Goal: Task Accomplishment & Management: Manage account settings

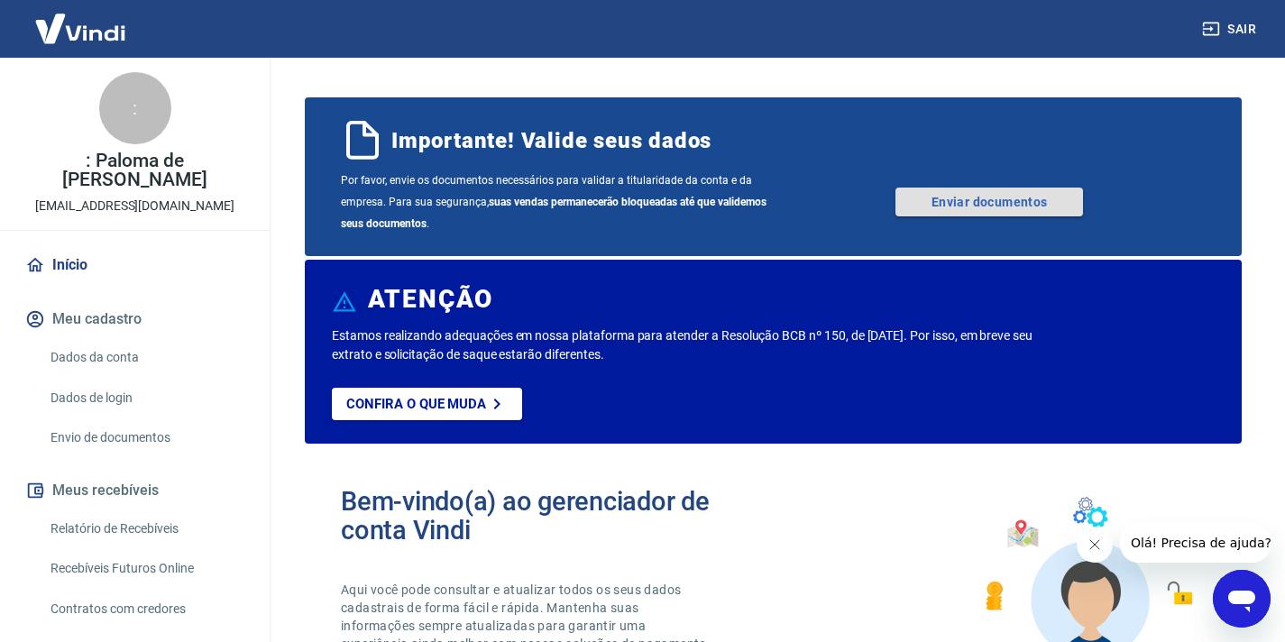
click at [955, 206] on link "Enviar documentos" at bounding box center [990, 202] width 188 height 29
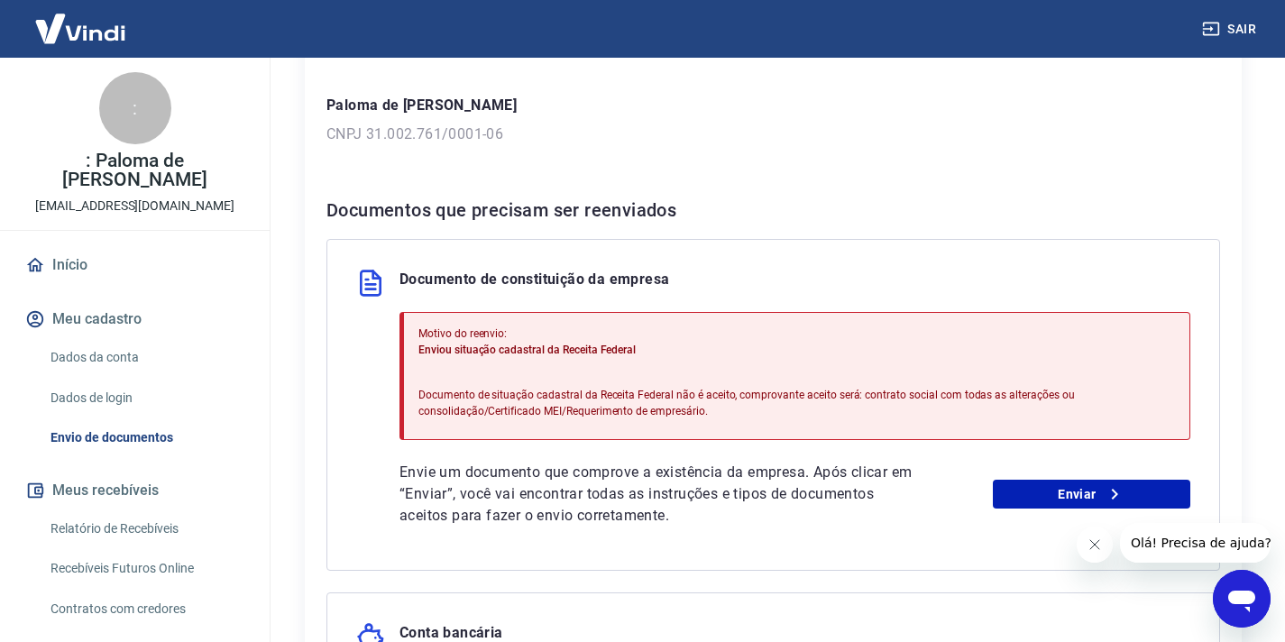
scroll to position [272, 0]
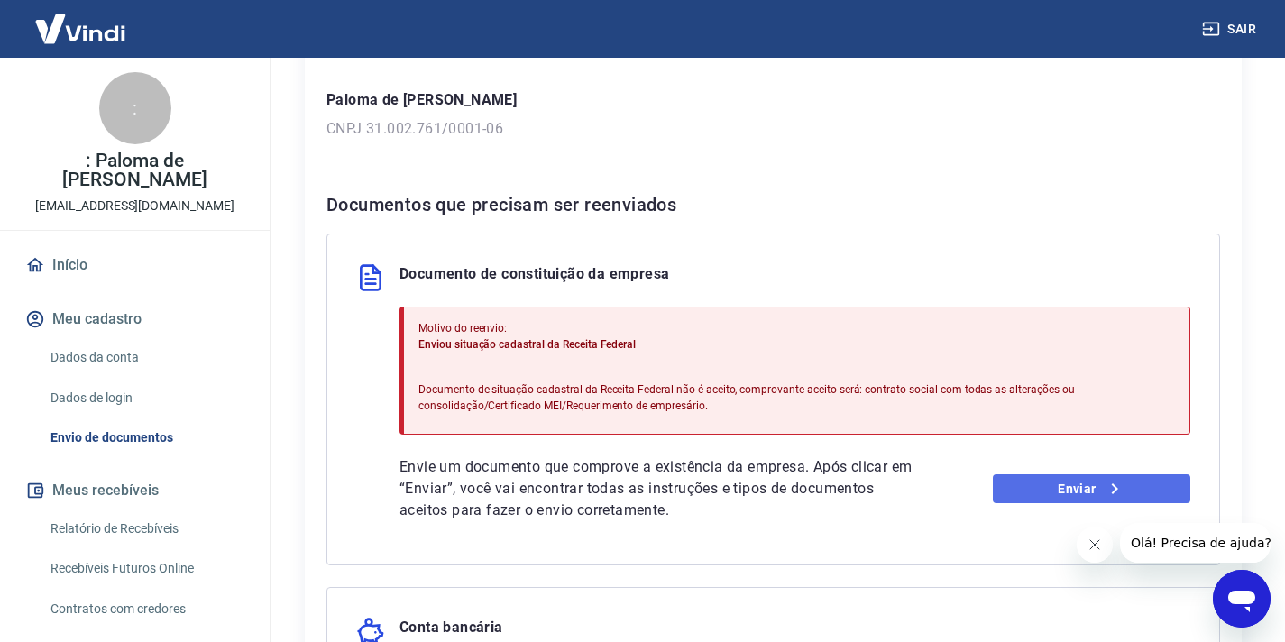
click at [1063, 493] on link "Enviar" at bounding box center [1092, 488] width 198 height 29
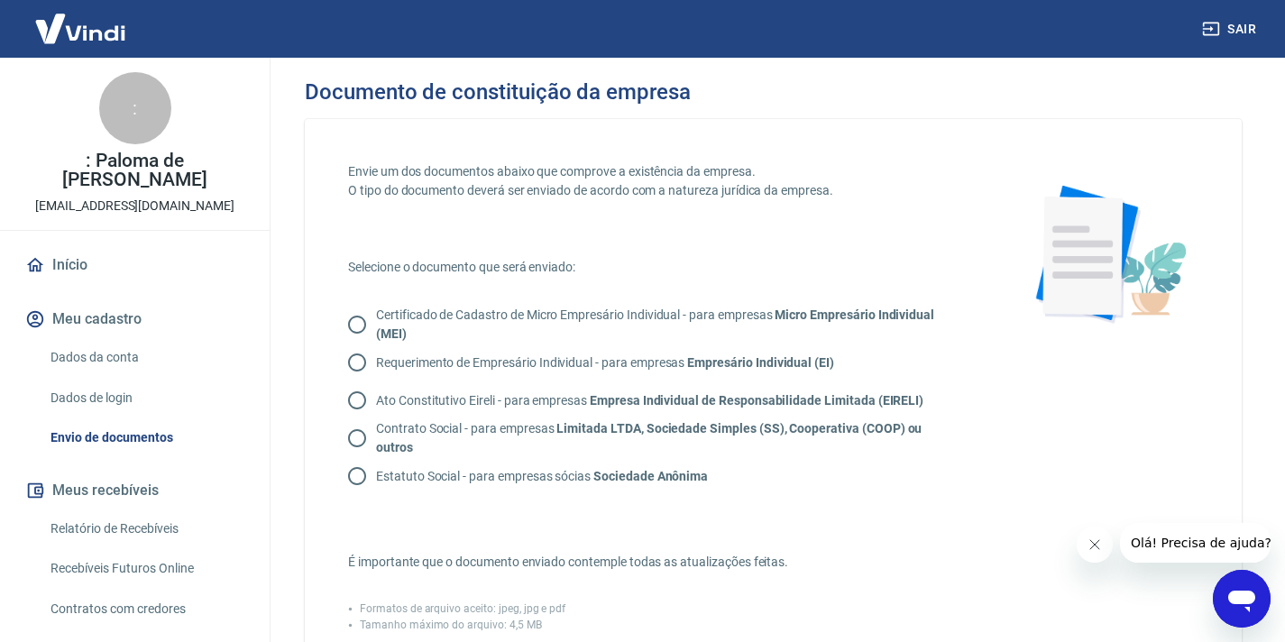
click at [360, 436] on input "Contrato Social - para empresas Limitada LTDA, Sociedade Simples (SS), Cooperat…" at bounding box center [357, 438] width 38 height 38
radio input "true"
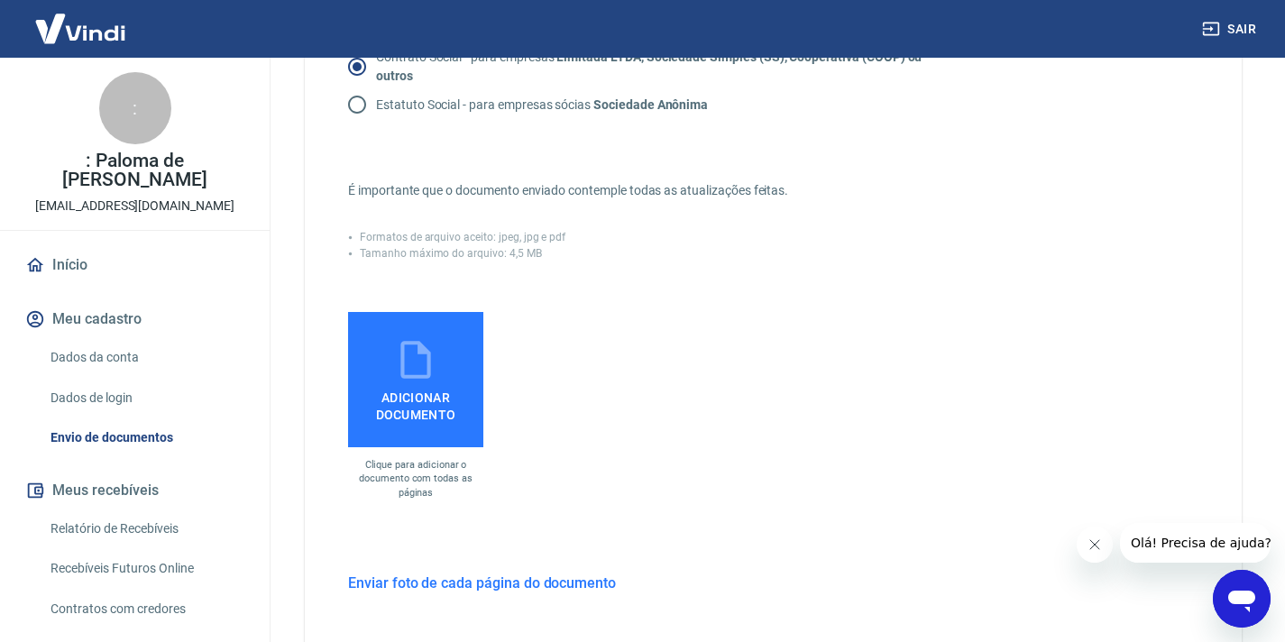
scroll to position [437, 0]
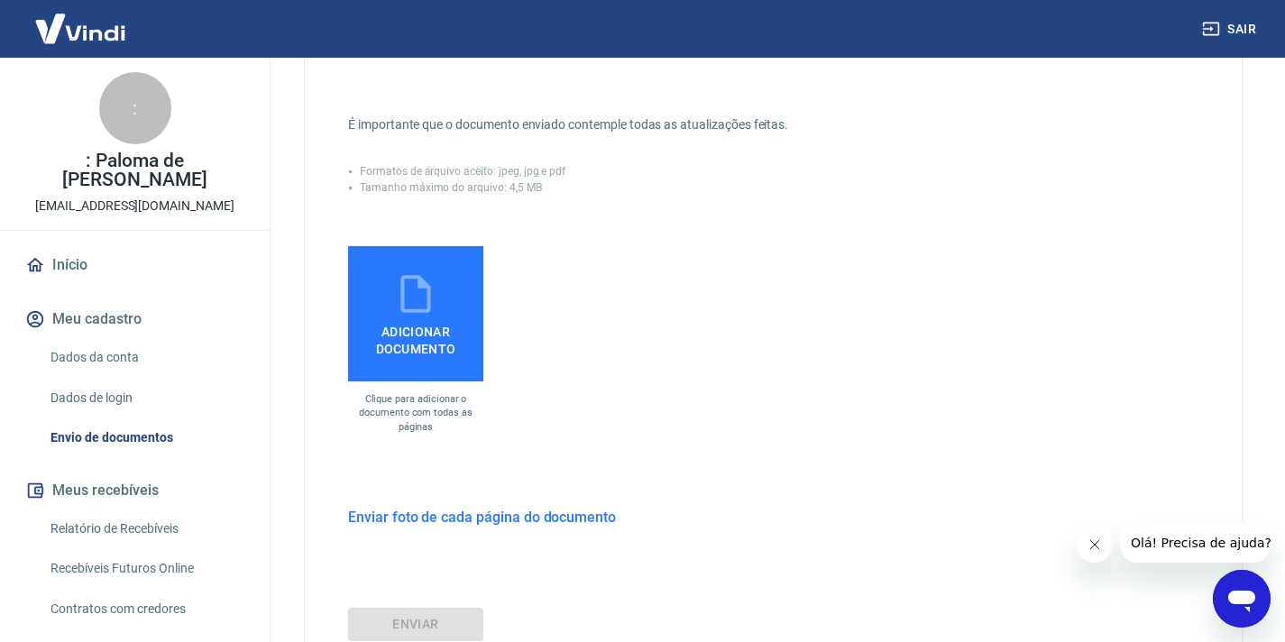
click at [428, 337] on span "Adicionar documento" at bounding box center [415, 337] width 121 height 41
click at [0, 0] on input "Adicionar documento" at bounding box center [0, 0] width 0 height 0
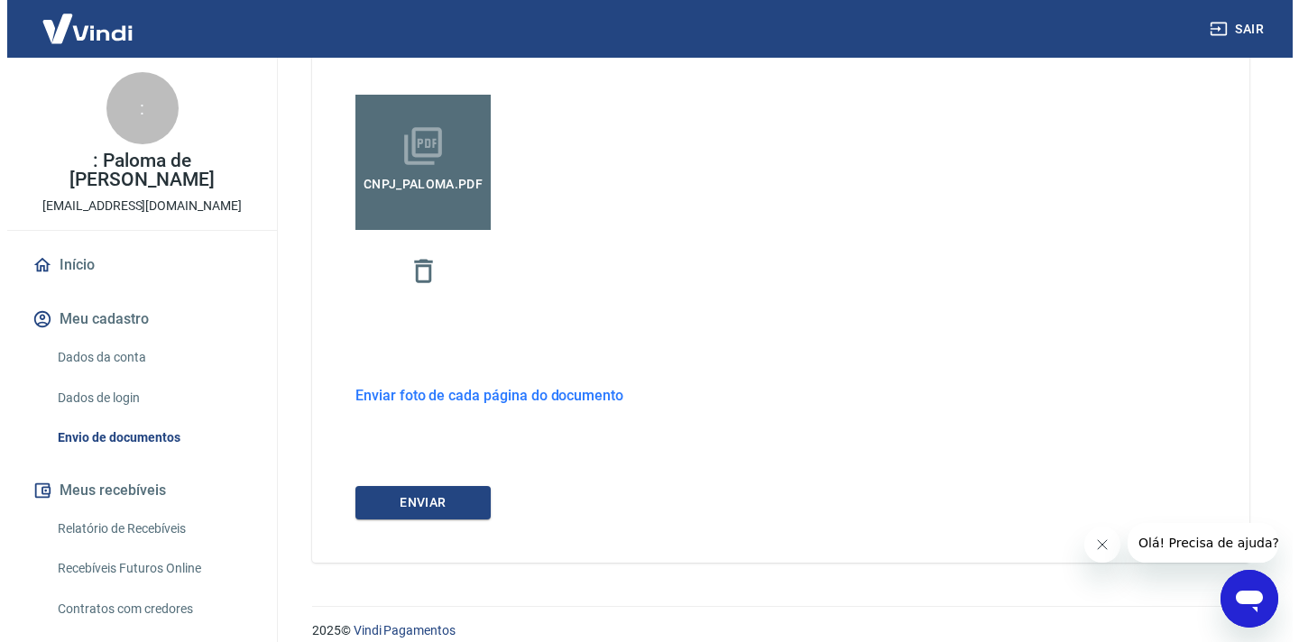
scroll to position [608, 0]
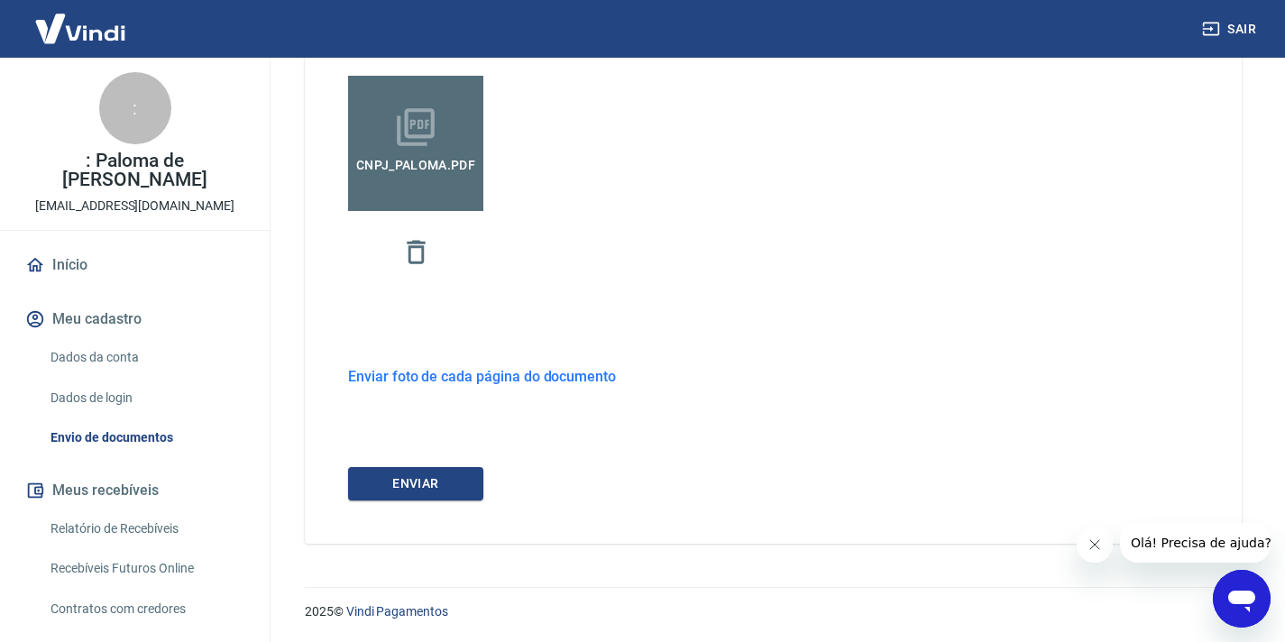
click at [478, 378] on h6 "Enviar foto de cada página do documento" at bounding box center [482, 376] width 268 height 23
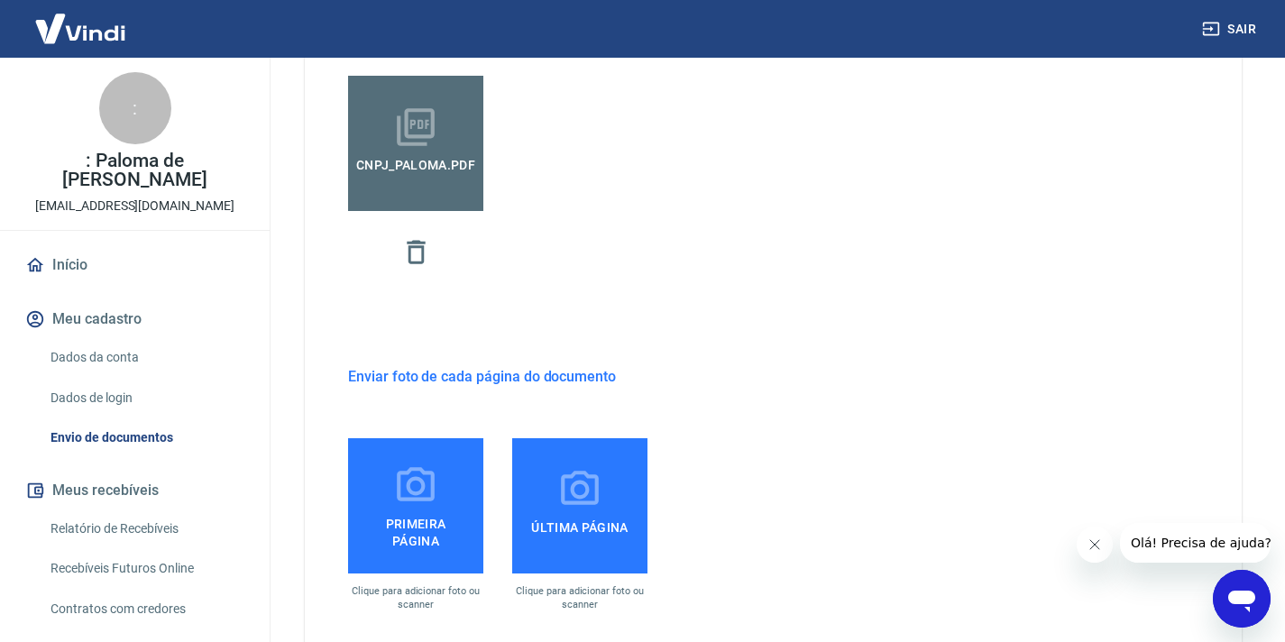
click at [478, 378] on h6 "Enviar foto de cada página do documento" at bounding box center [482, 376] width 268 height 23
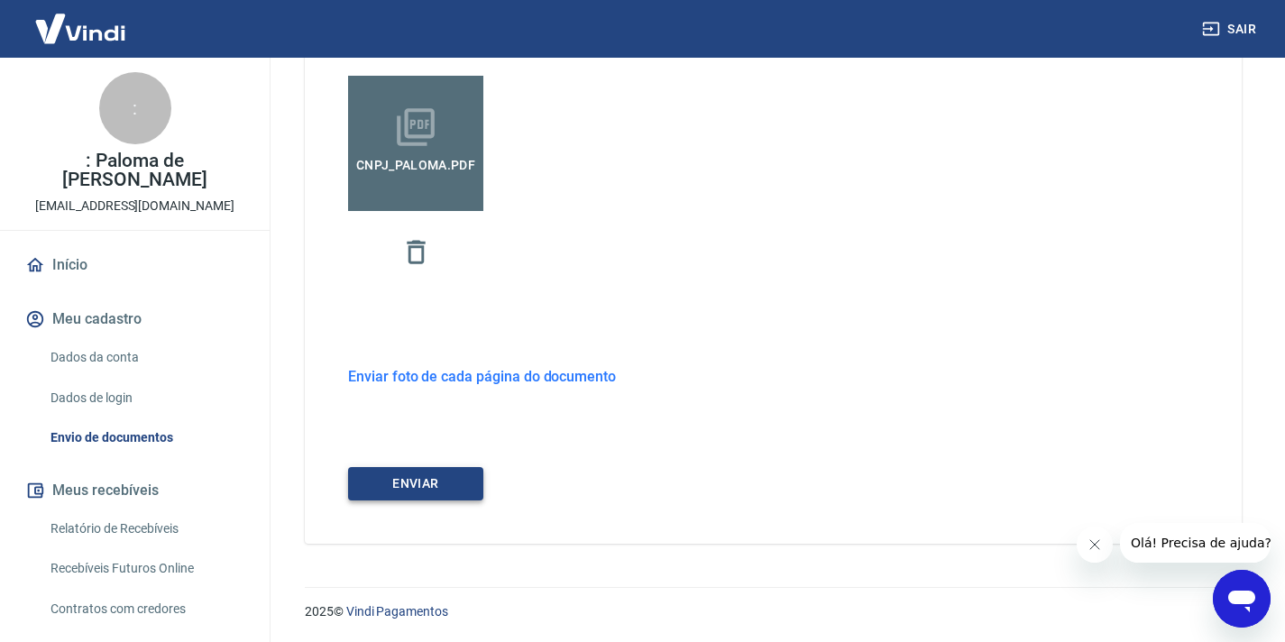
click at [428, 480] on button "ENVIAR" at bounding box center [415, 483] width 135 height 33
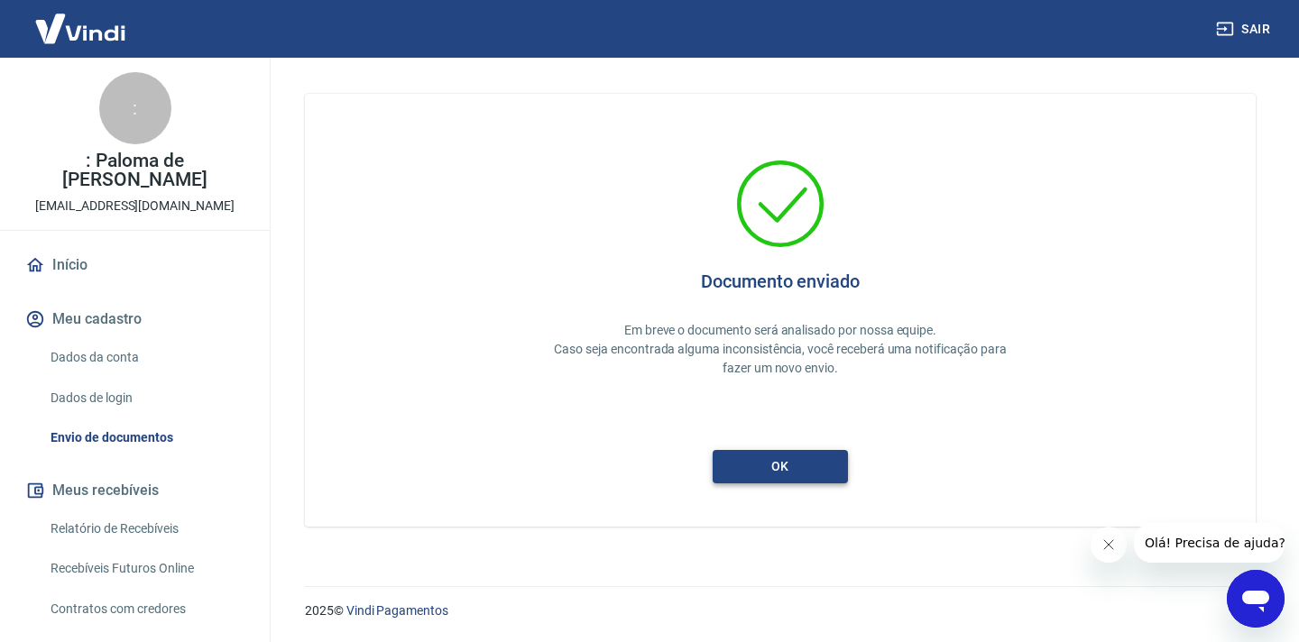
click at [785, 476] on button "ok" at bounding box center [780, 466] width 135 height 33
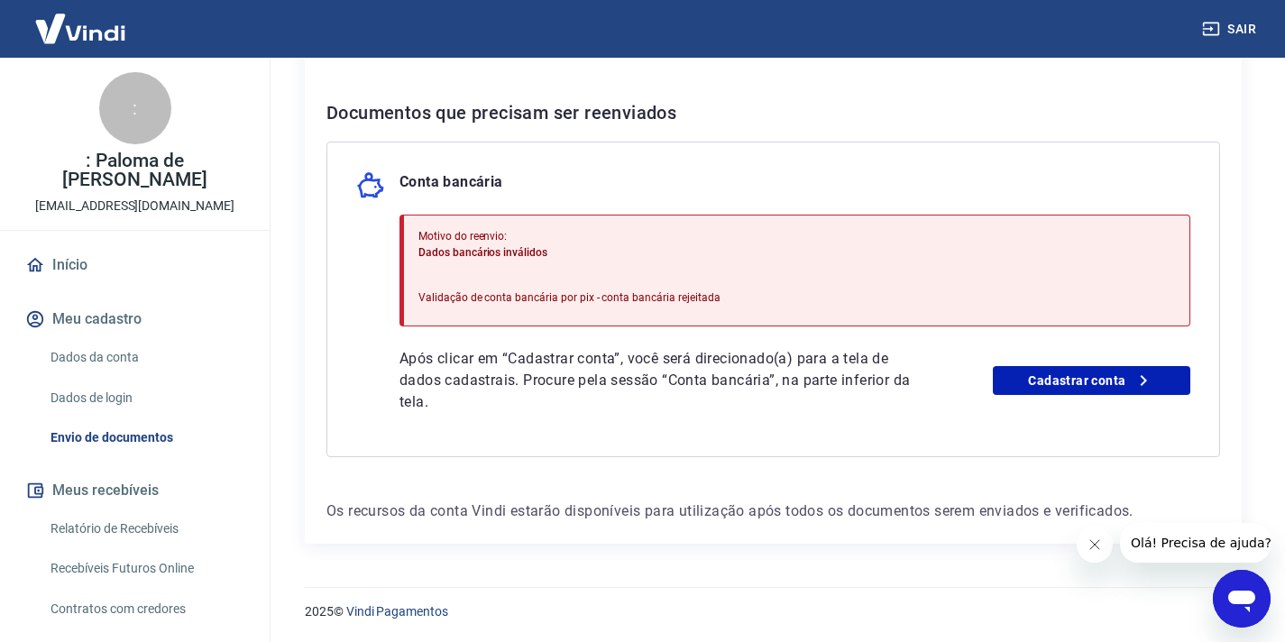
scroll to position [364, 0]
click at [1063, 388] on link "Cadastrar conta" at bounding box center [1092, 379] width 198 height 29
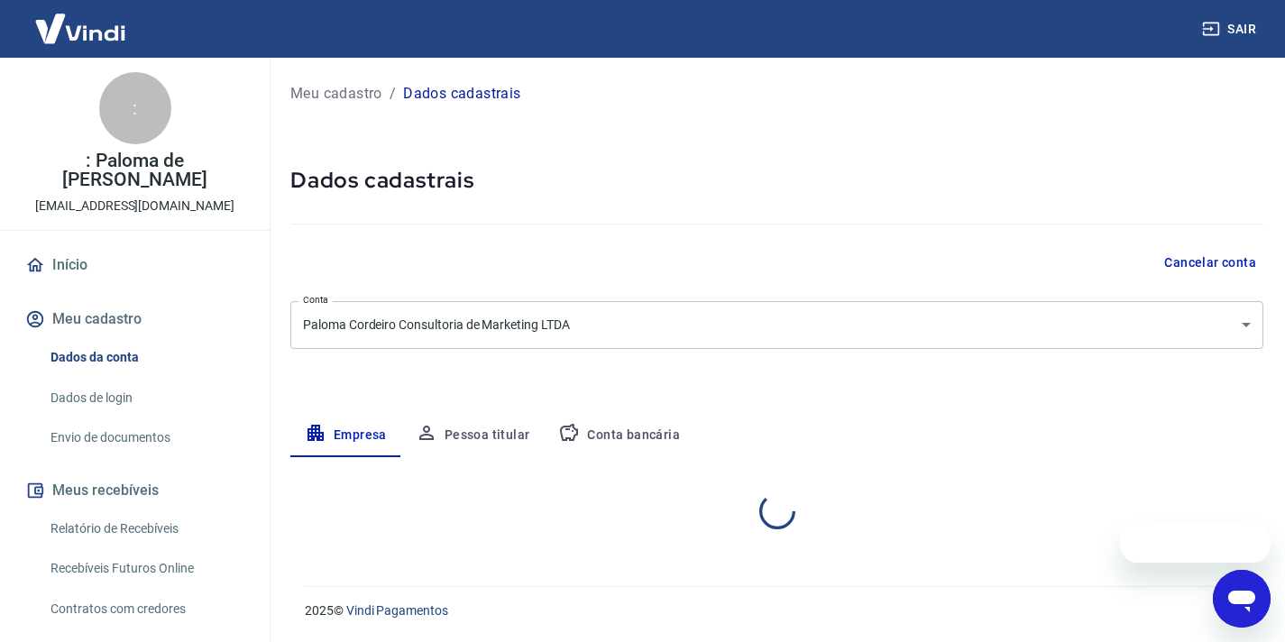
select select "RJ"
select select "business"
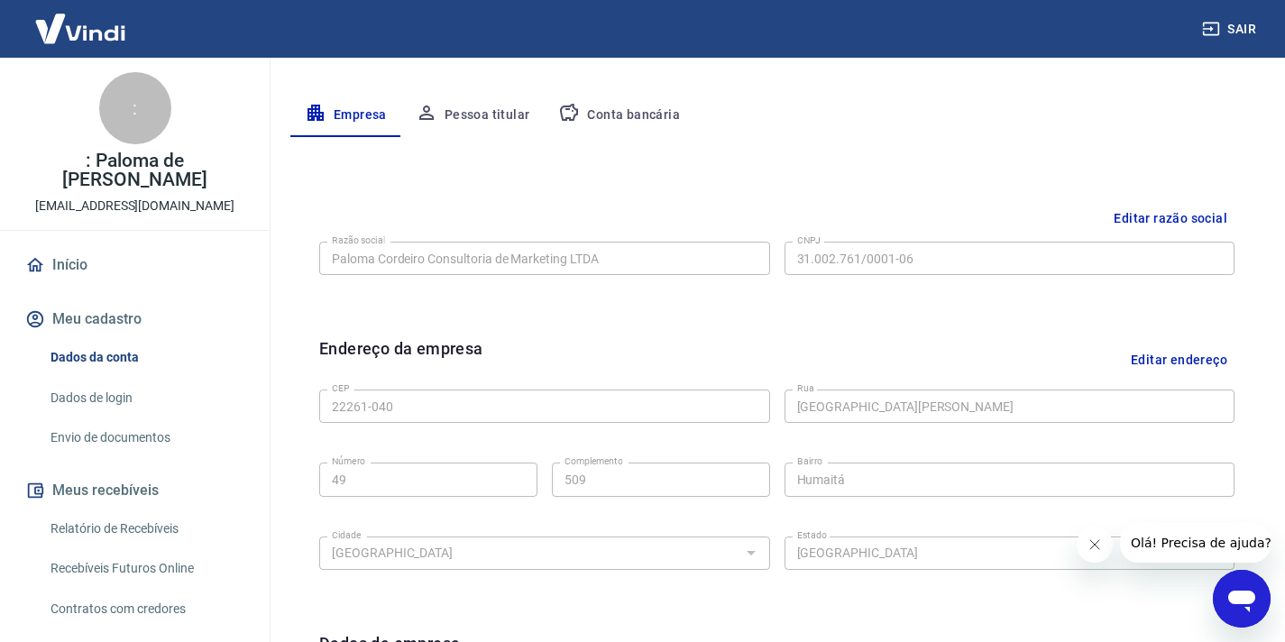
scroll to position [161, 0]
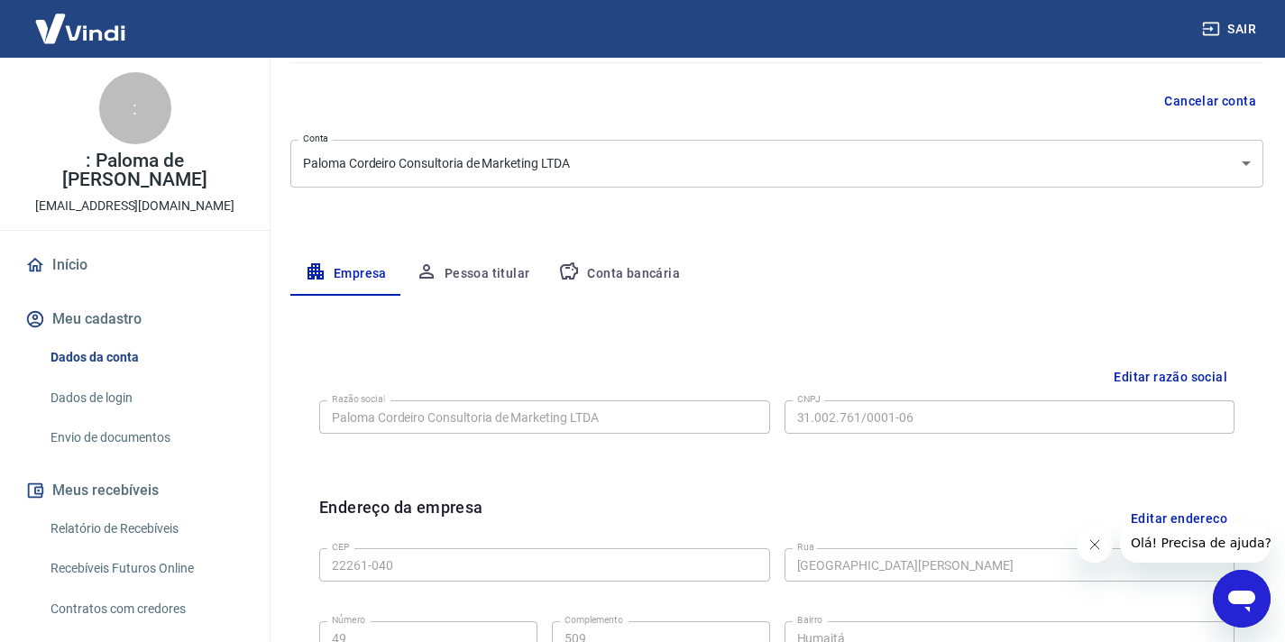
click at [628, 270] on button "Conta bancária" at bounding box center [619, 274] width 151 height 43
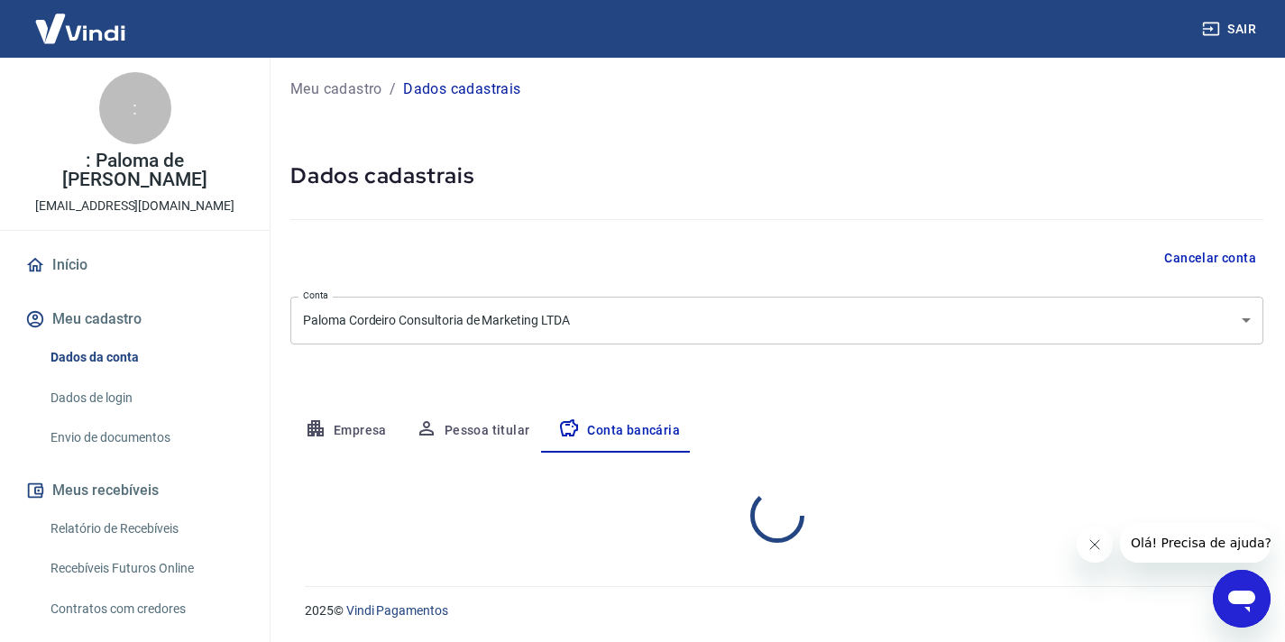
select select "1"
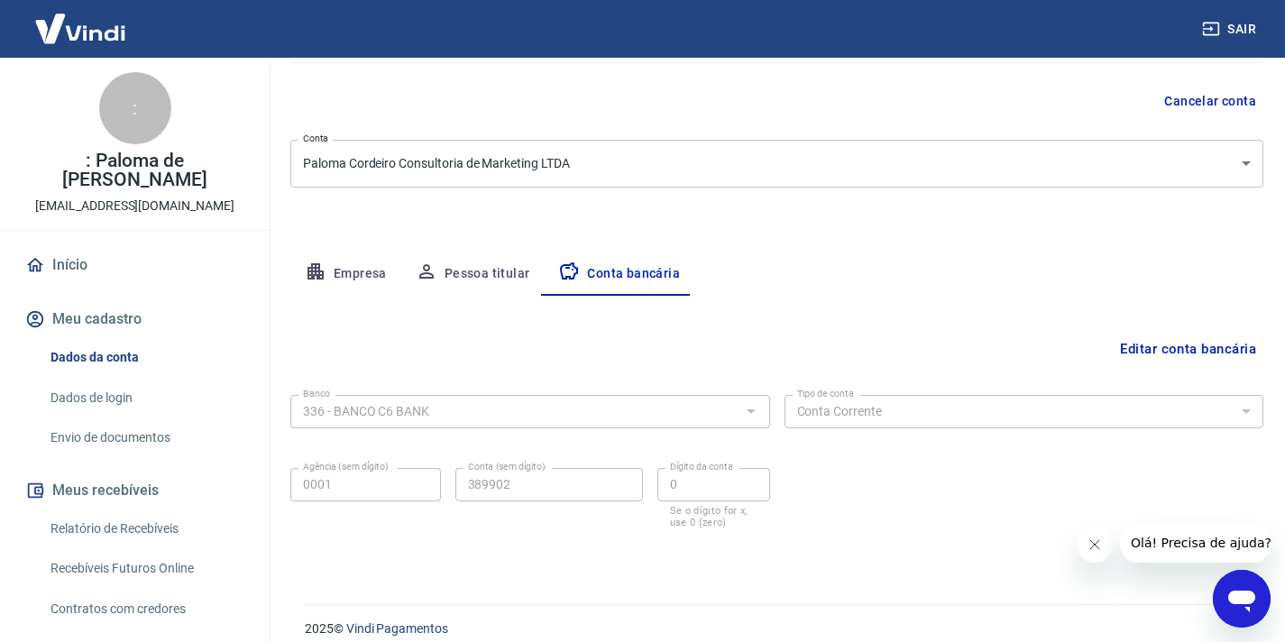
scroll to position [179, 0]
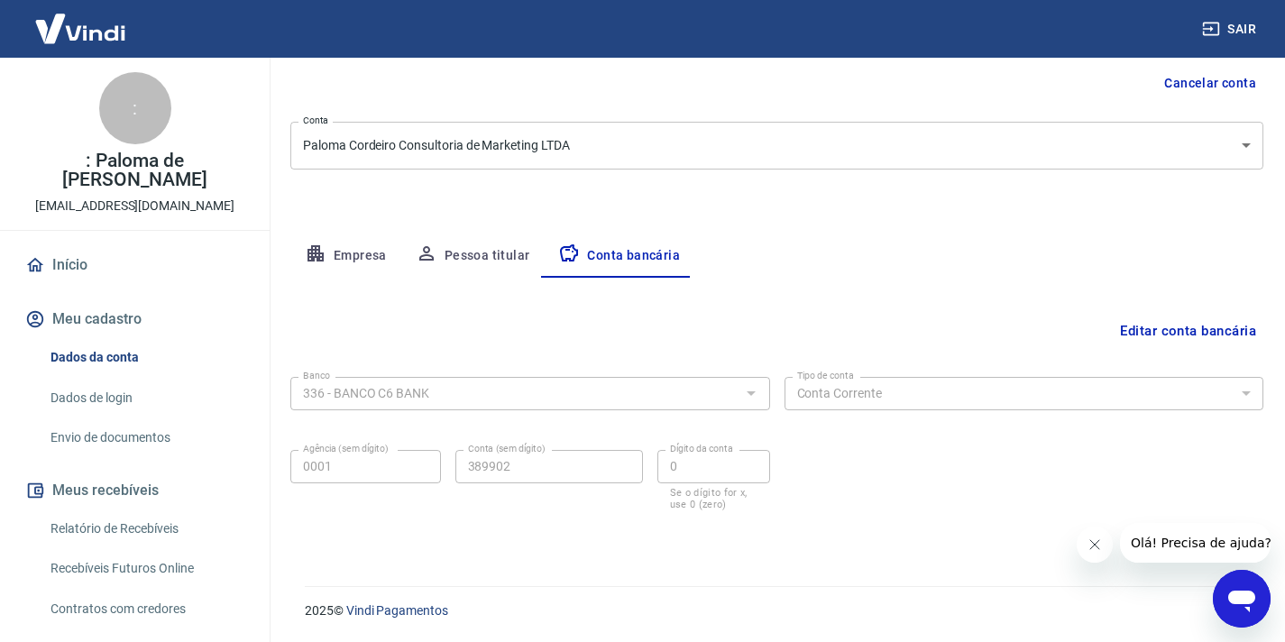
click at [481, 258] on button "Pessoa titular" at bounding box center [472, 256] width 143 height 43
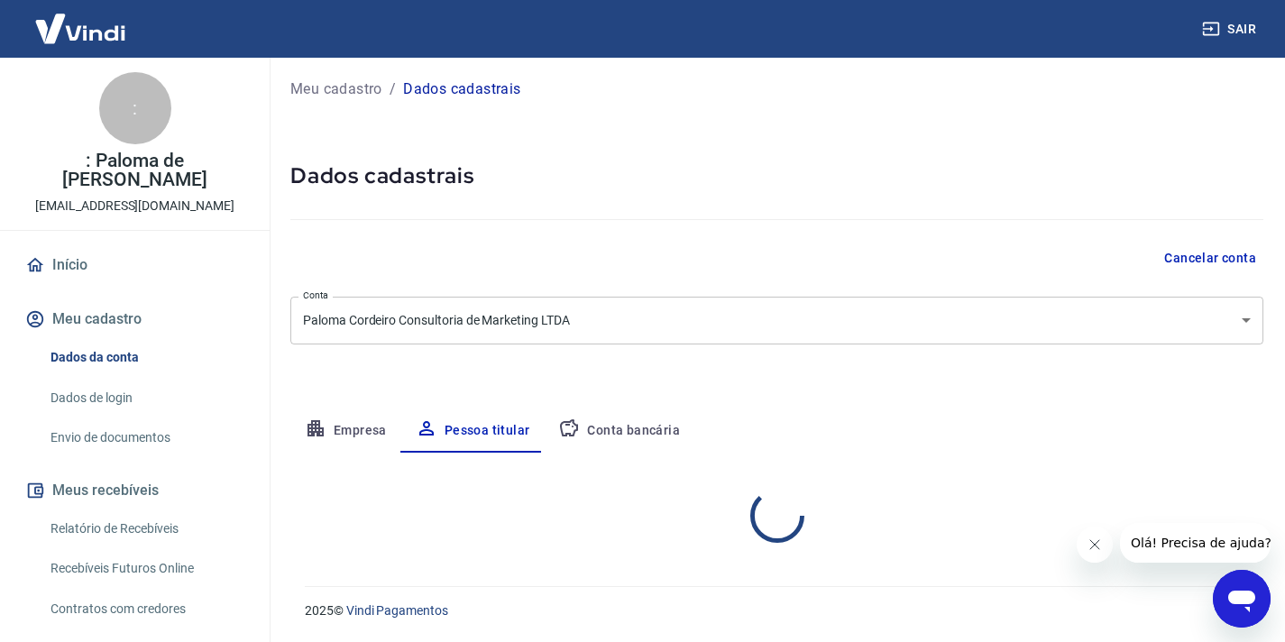
scroll to position [79, 0]
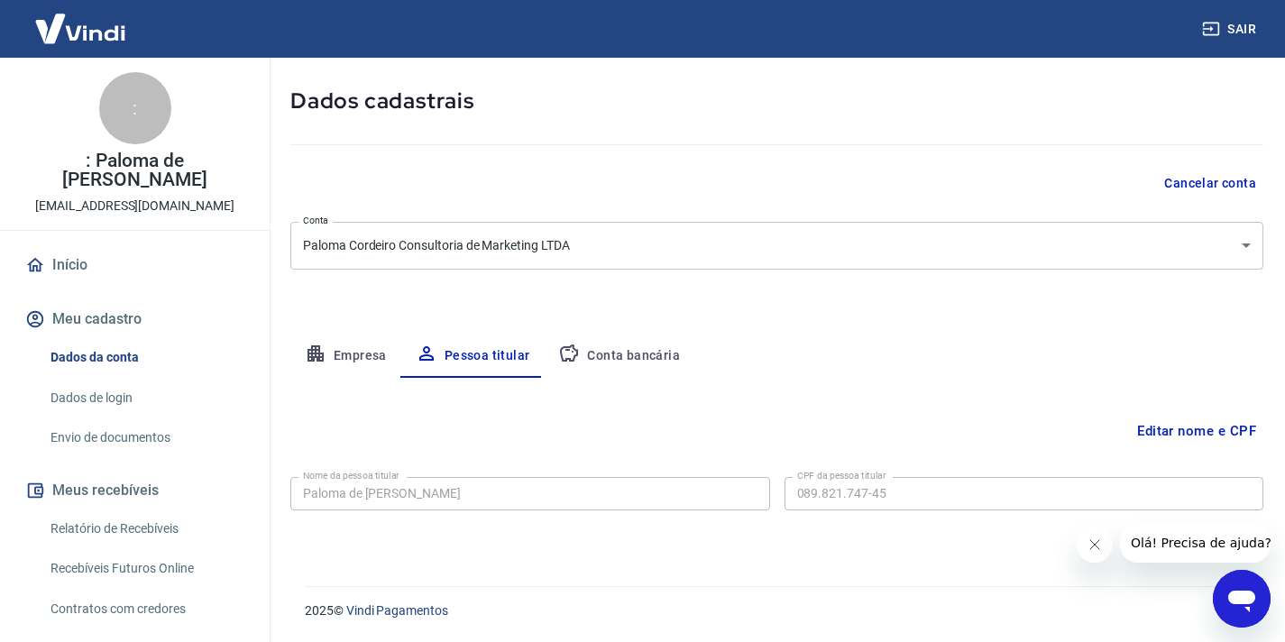
click at [632, 351] on button "Conta bancária" at bounding box center [619, 356] width 151 height 43
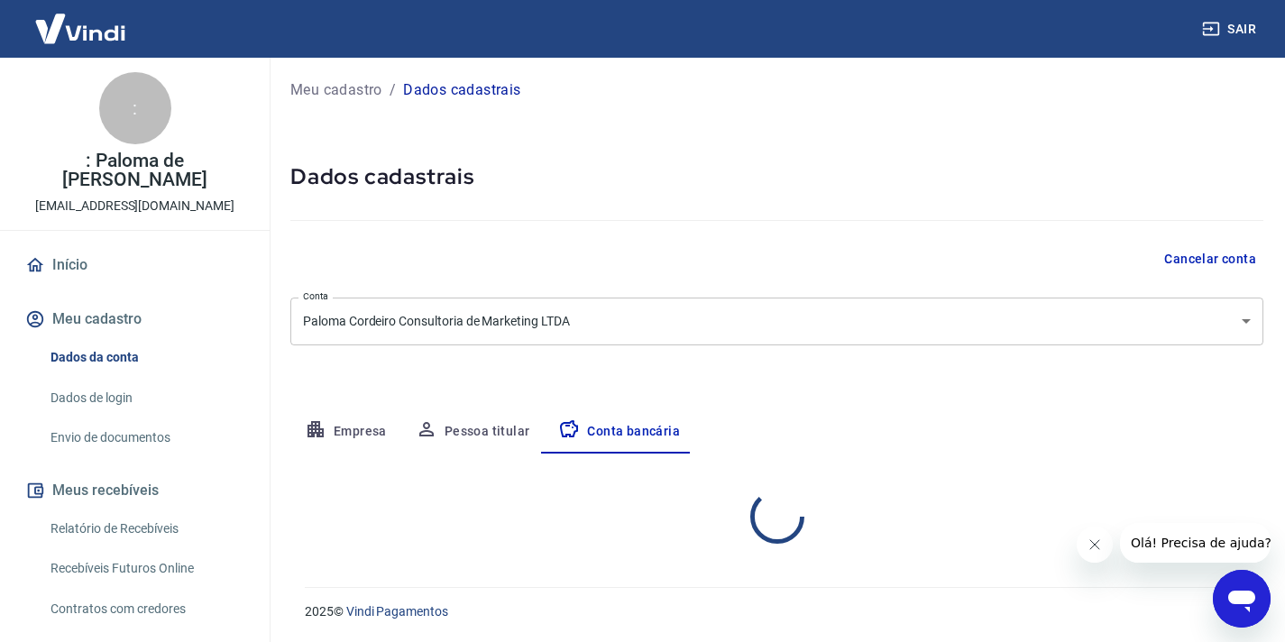
select select "1"
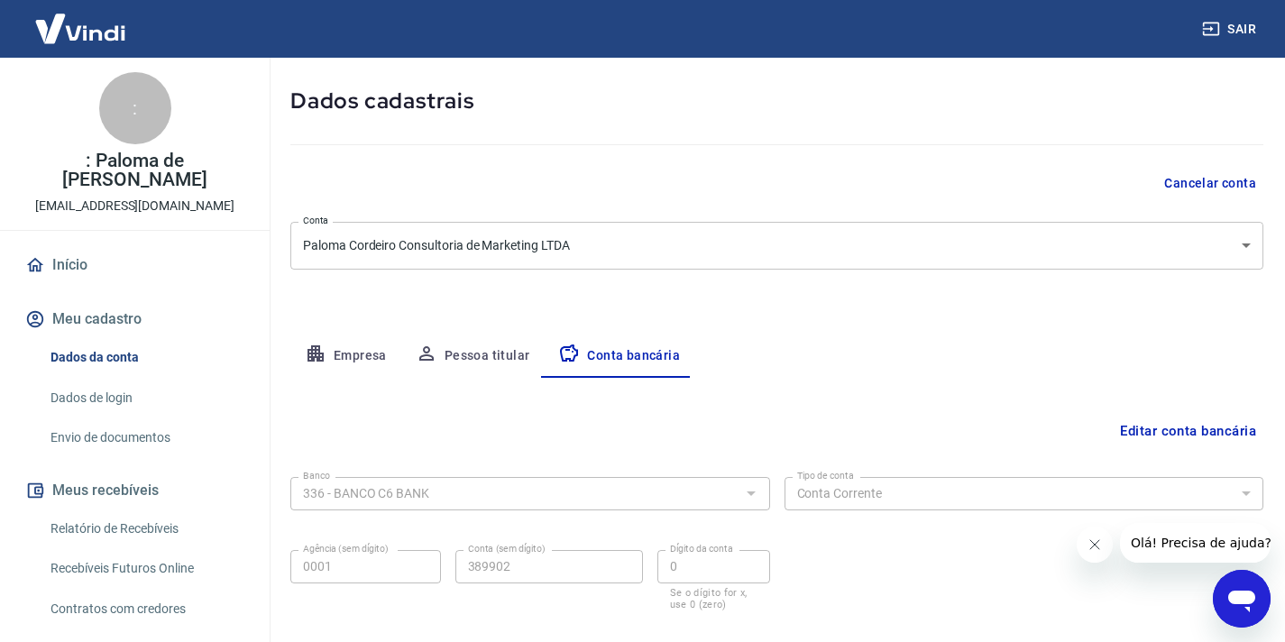
click at [1151, 427] on button "Editar conta bancária" at bounding box center [1188, 431] width 151 height 34
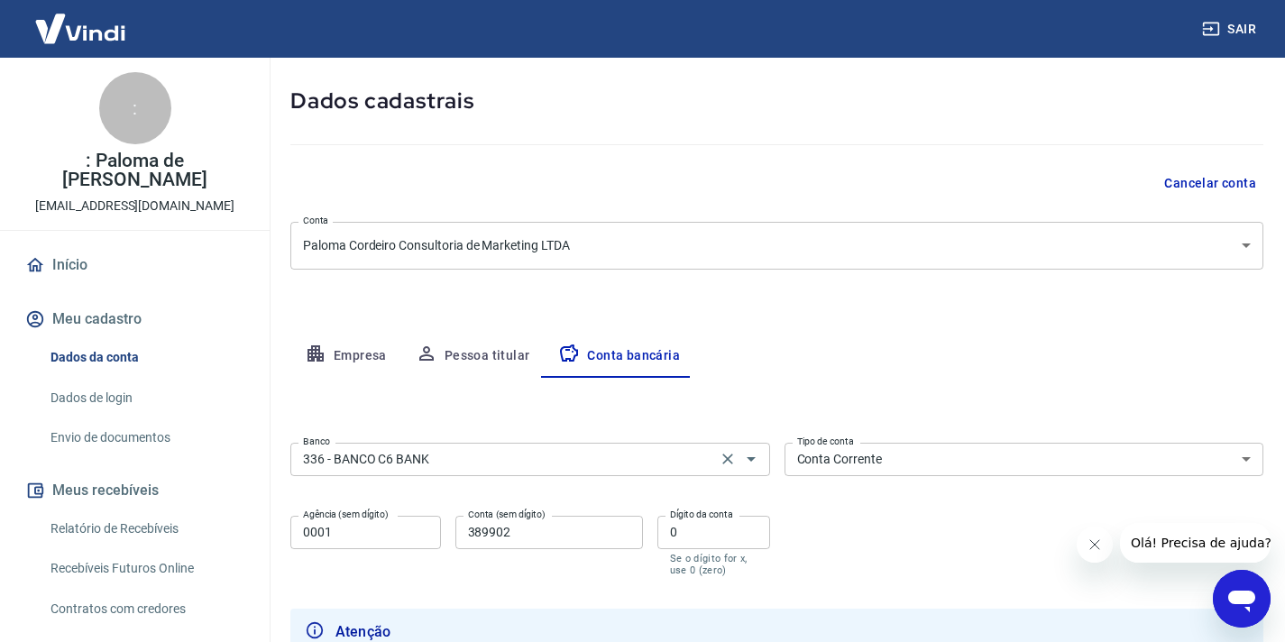
click at [558, 461] on input "336 - BANCO C6 BANK" at bounding box center [504, 459] width 416 height 23
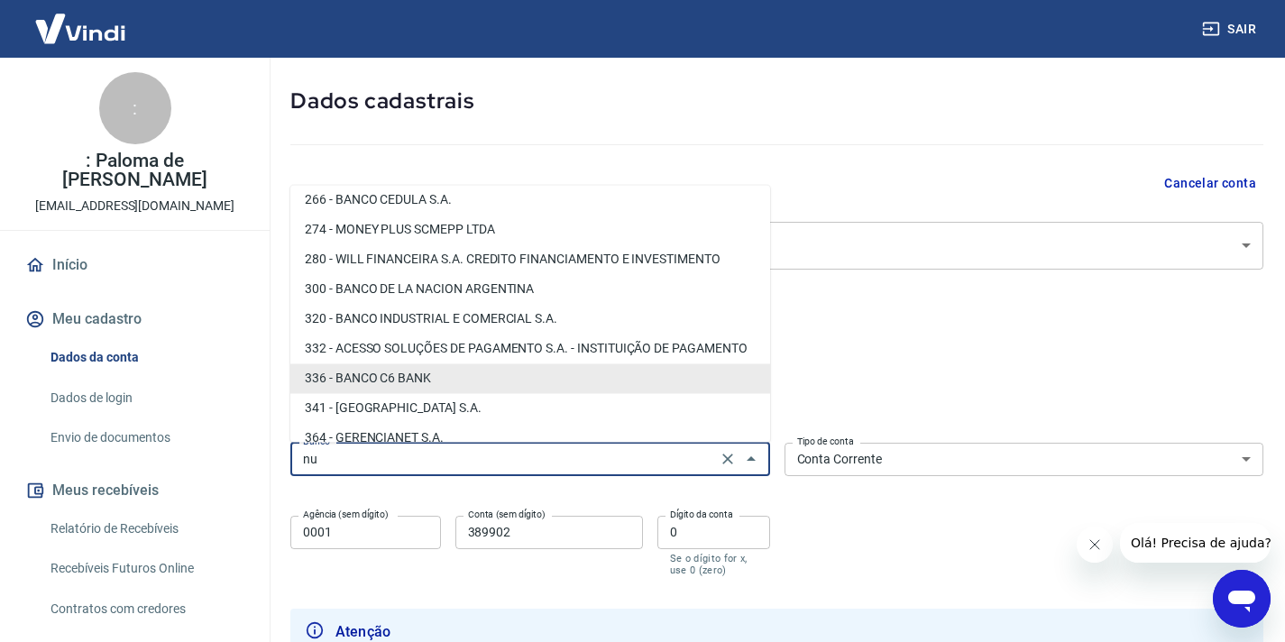
scroll to position [0, 0]
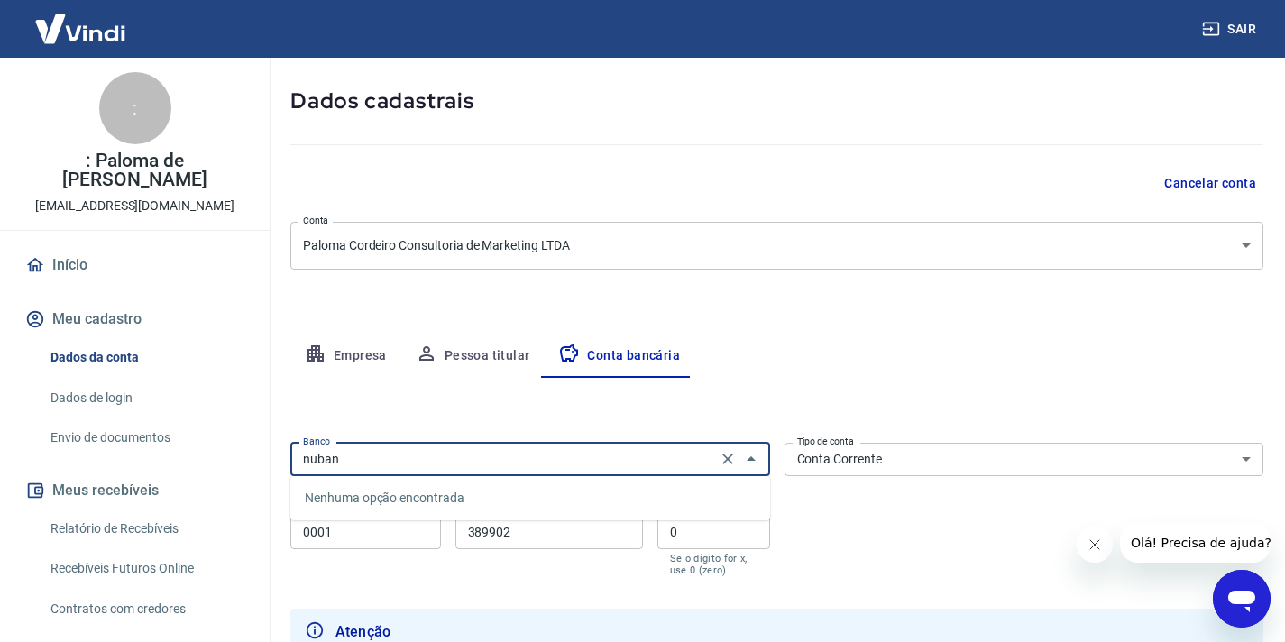
drag, startPoint x: 684, startPoint y: 456, endPoint x: 270, endPoint y: 456, distance: 414.0
click at [270, 456] on div "Sair : : Paloma de Lima Cordeiro palomacordeiro@hotmail.com Início Meu cadastro…" at bounding box center [642, 242] width 1285 height 642
click at [389, 489] on li "260 - Nu Pagamentos S.A." at bounding box center [530, 498] width 480 height 30
type input "260 - Nu Pagamentos S.A."
click at [353, 525] on input "0001" at bounding box center [365, 532] width 151 height 33
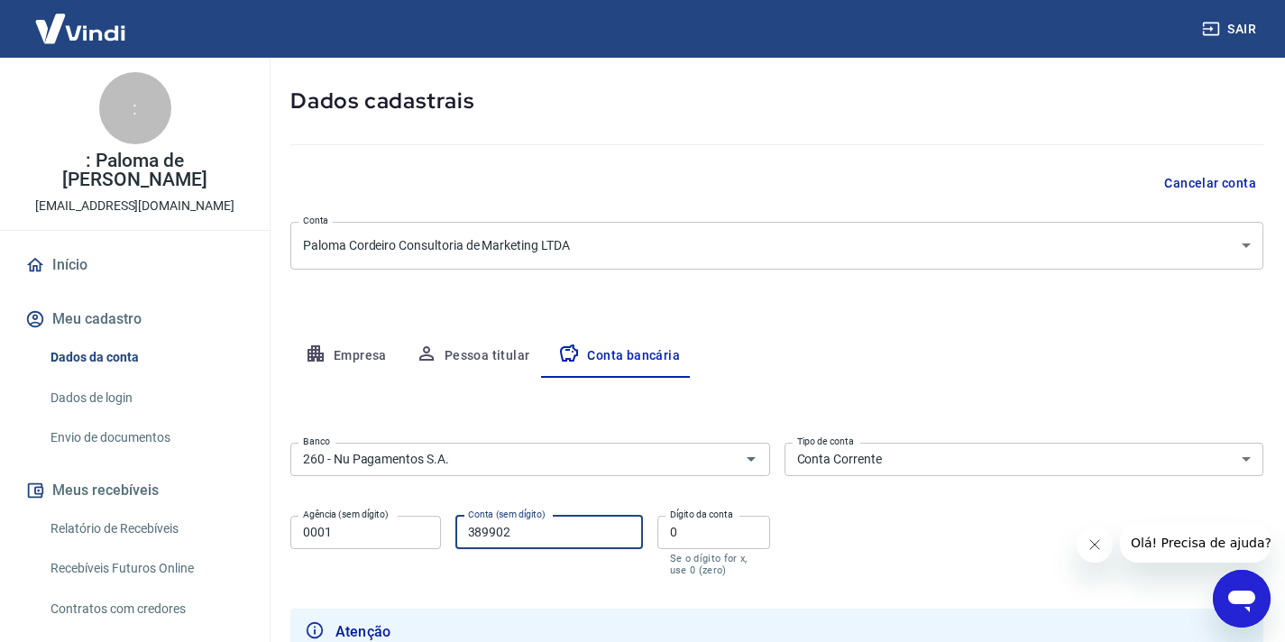
drag, startPoint x: 534, startPoint y: 538, endPoint x: 447, endPoint y: 525, distance: 87.6
click at [447, 525] on div "Agência (sem dígito) 0001 Agência (sem dígito) Conta (sem dígito) 389902 Conta …" at bounding box center [530, 544] width 480 height 71
type input "27328960"
click at [712, 529] on input "0" at bounding box center [714, 532] width 113 height 33
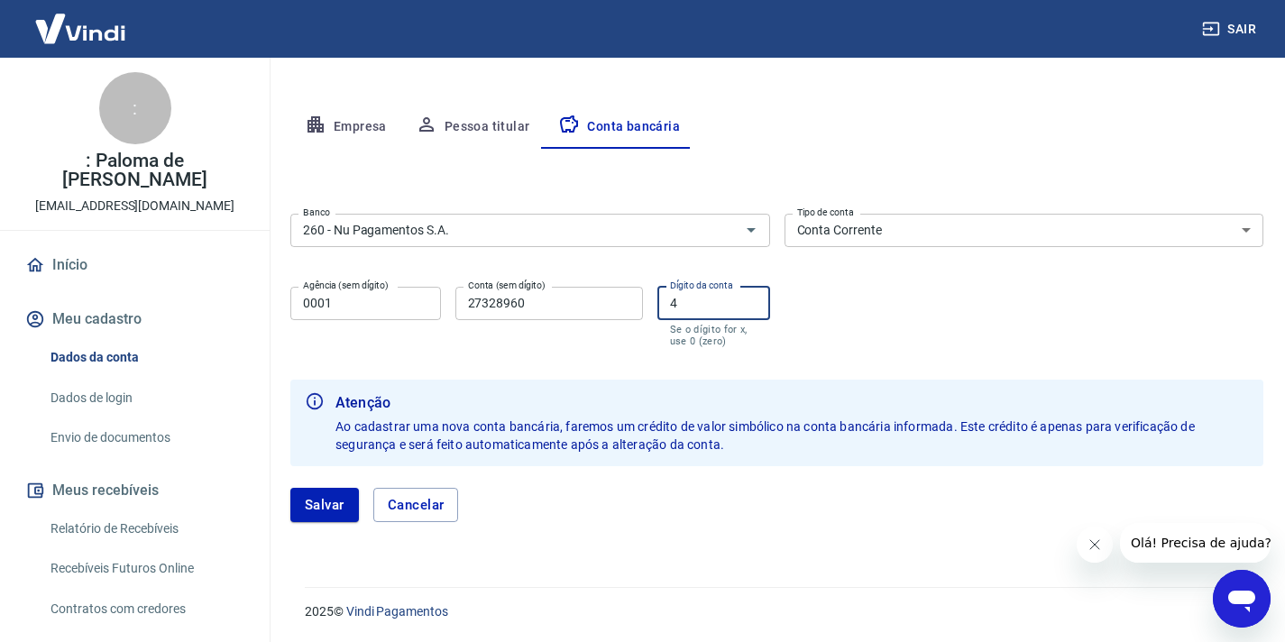
scroll to position [309, 0]
type input "4"
click at [319, 510] on button "Salvar" at bounding box center [324, 504] width 69 height 34
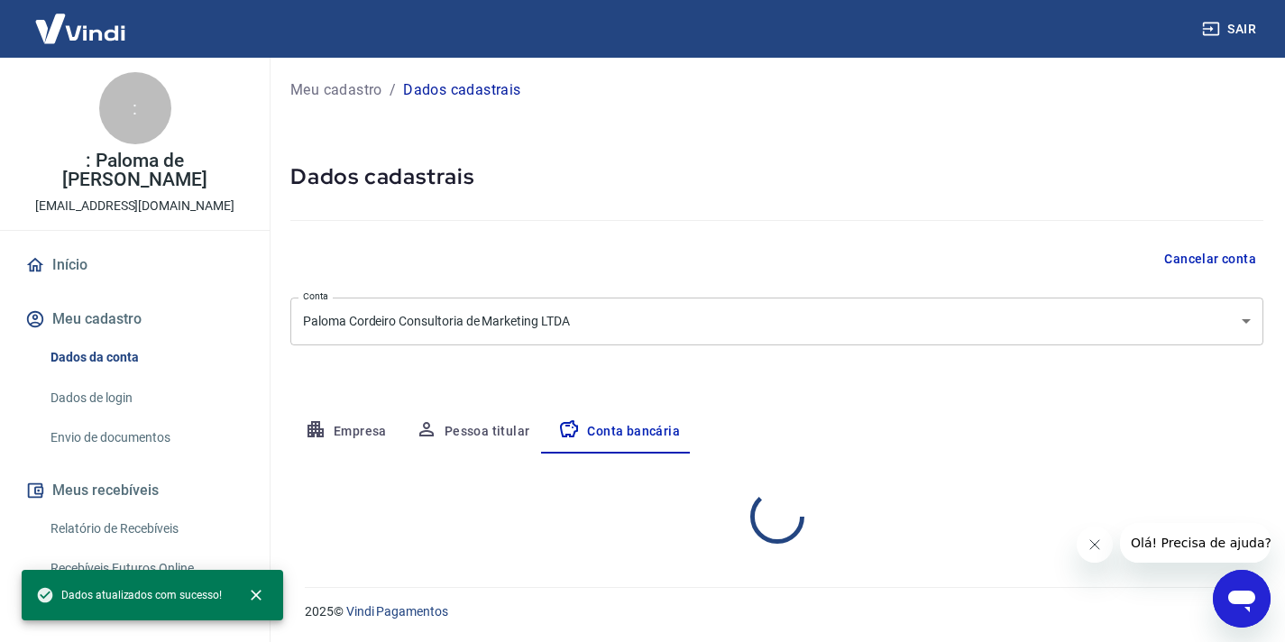
scroll to position [179, 0]
select select "1"
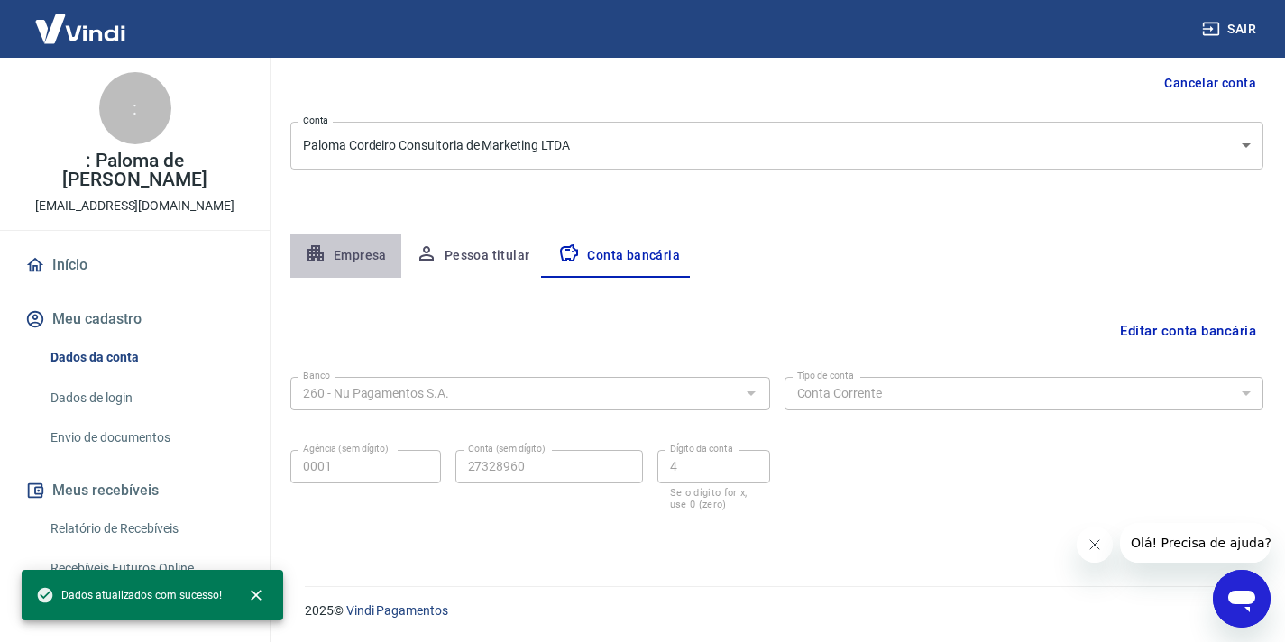
click at [367, 256] on button "Empresa" at bounding box center [345, 256] width 111 height 43
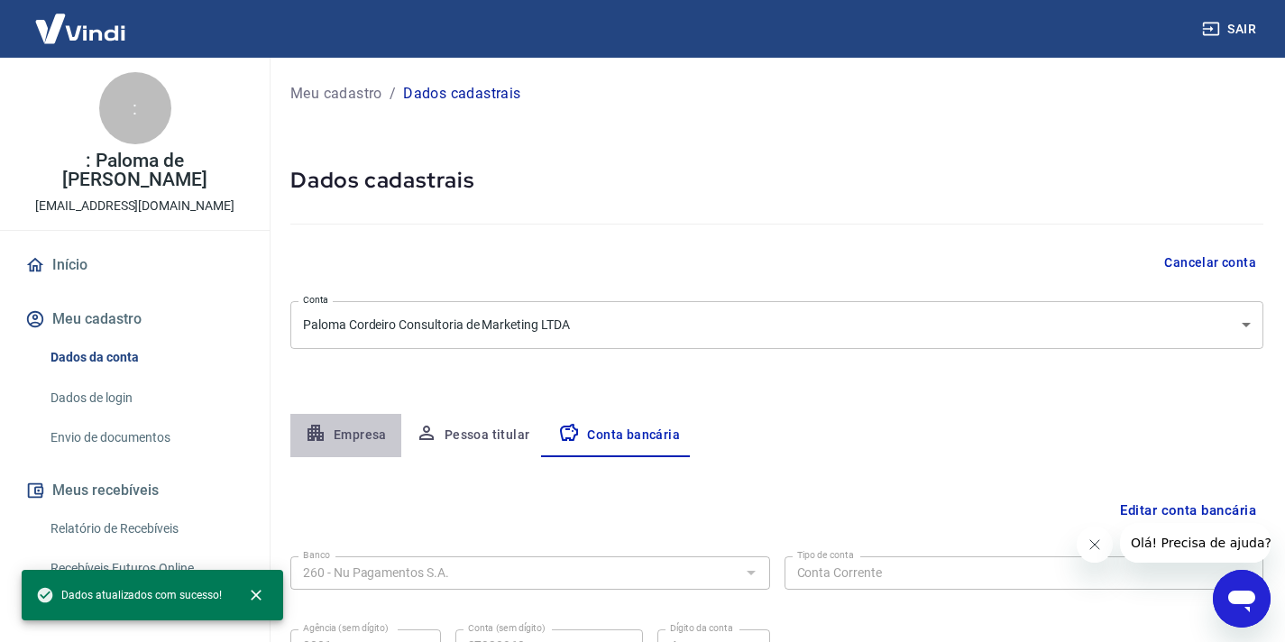
select select "RJ"
select select "business"
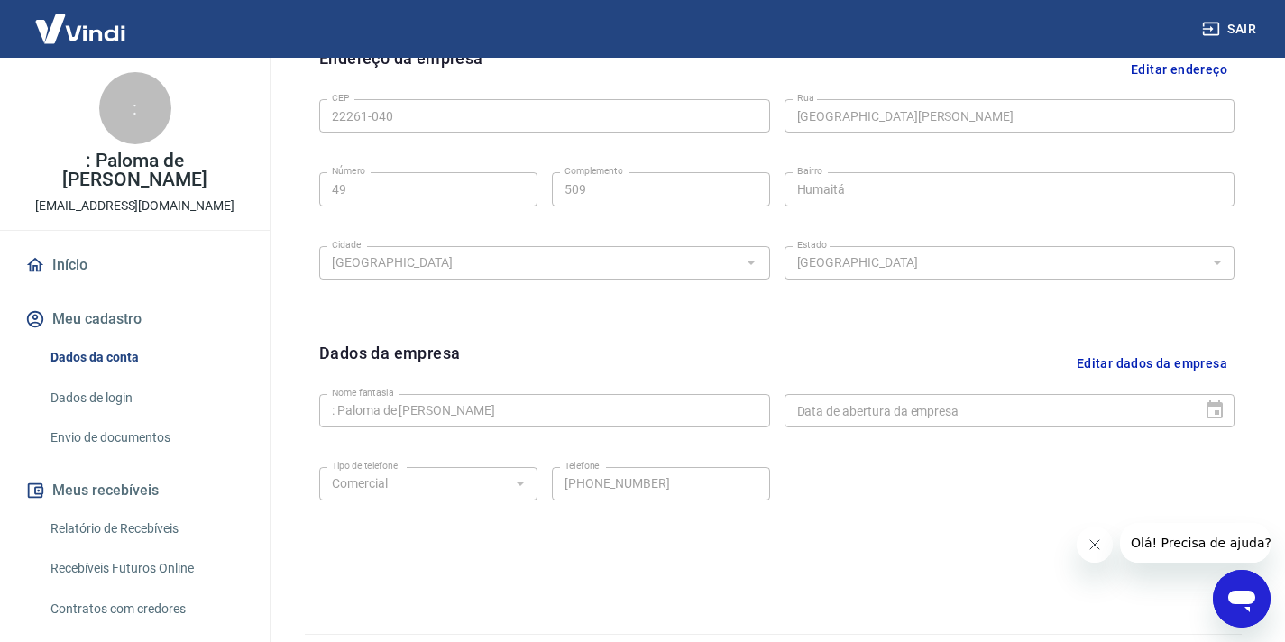
scroll to position [658, 0]
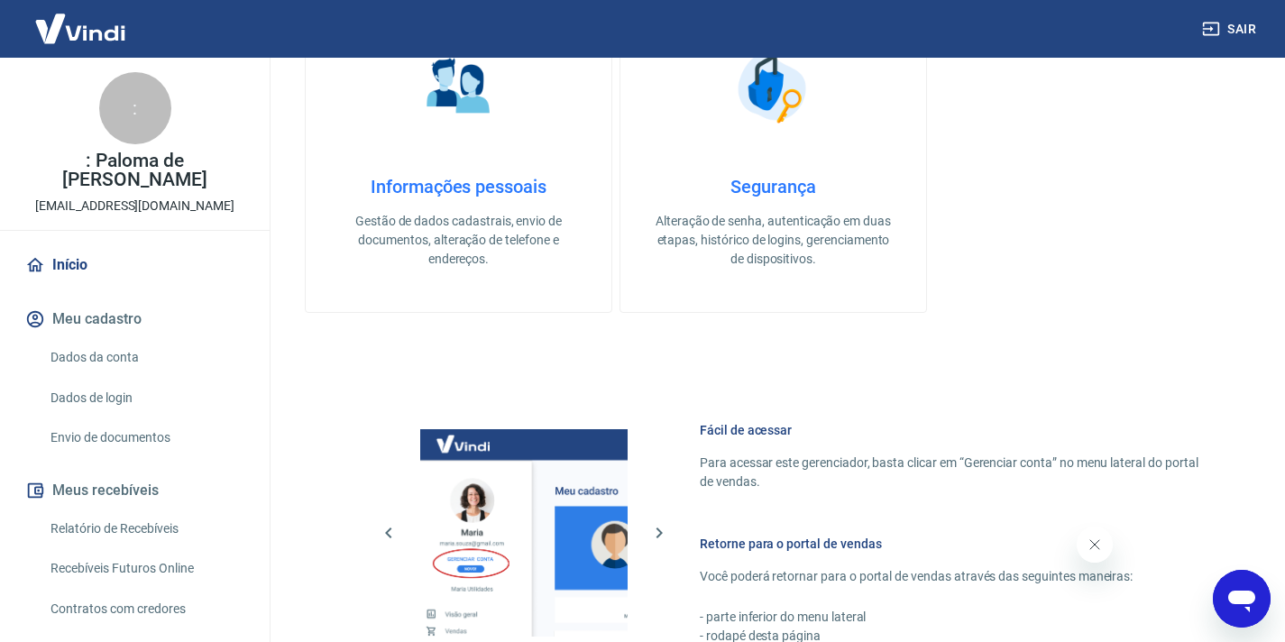
scroll to position [987, 0]
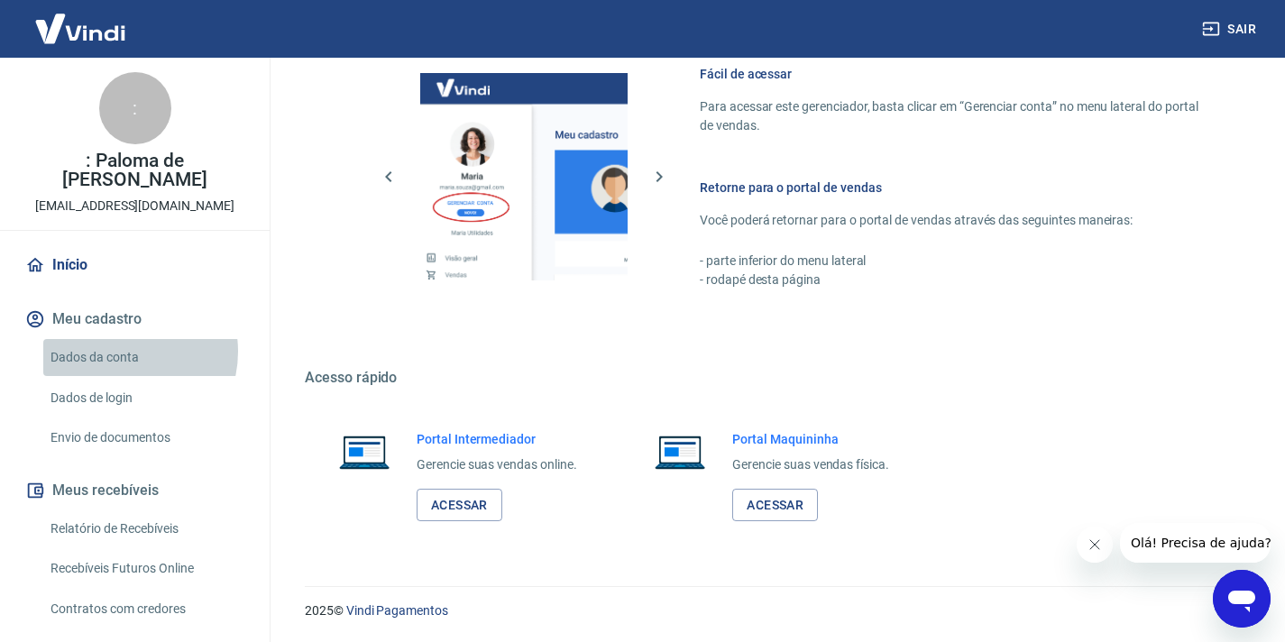
click at [120, 339] on link "Dados da conta" at bounding box center [145, 357] width 205 height 37
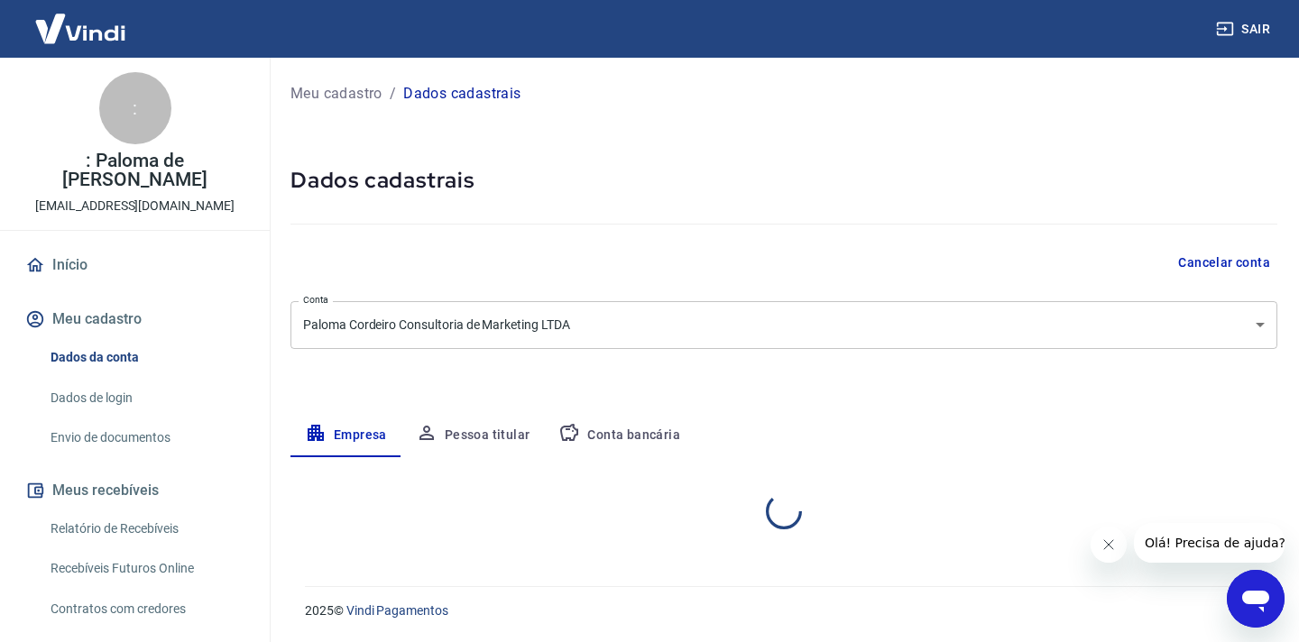
select select "RJ"
select select "business"
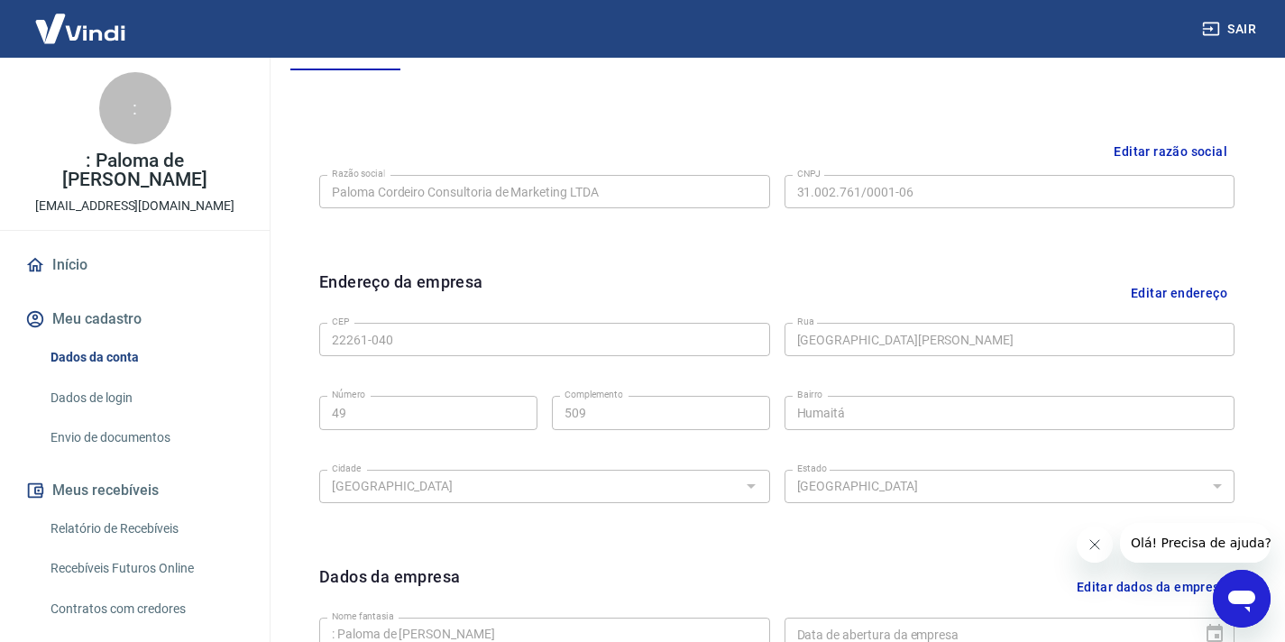
scroll to position [658, 0]
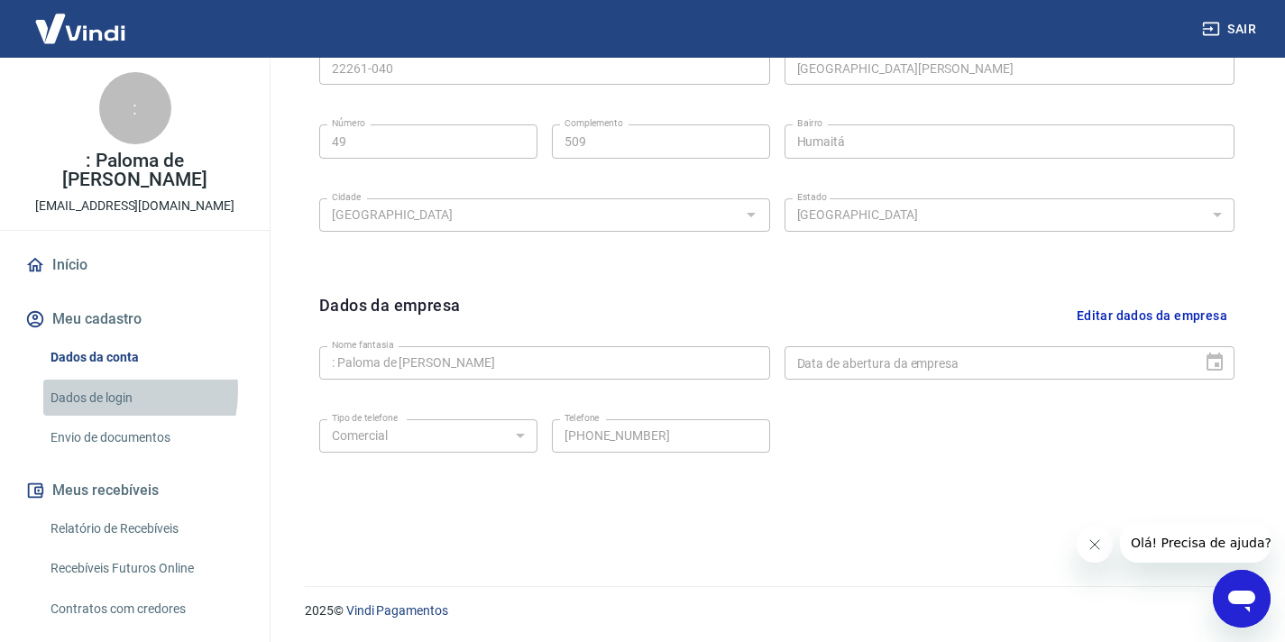
click at [87, 380] on link "Dados de login" at bounding box center [145, 398] width 205 height 37
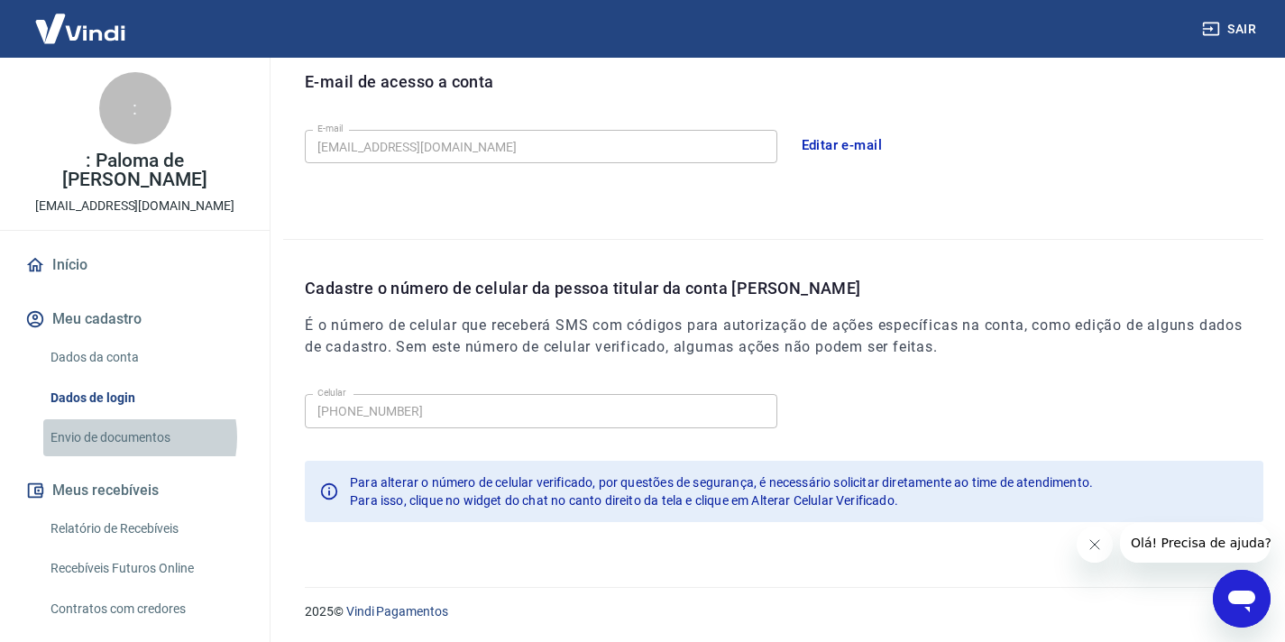
click at [124, 419] on link "Envio de documentos" at bounding box center [145, 437] width 205 height 37
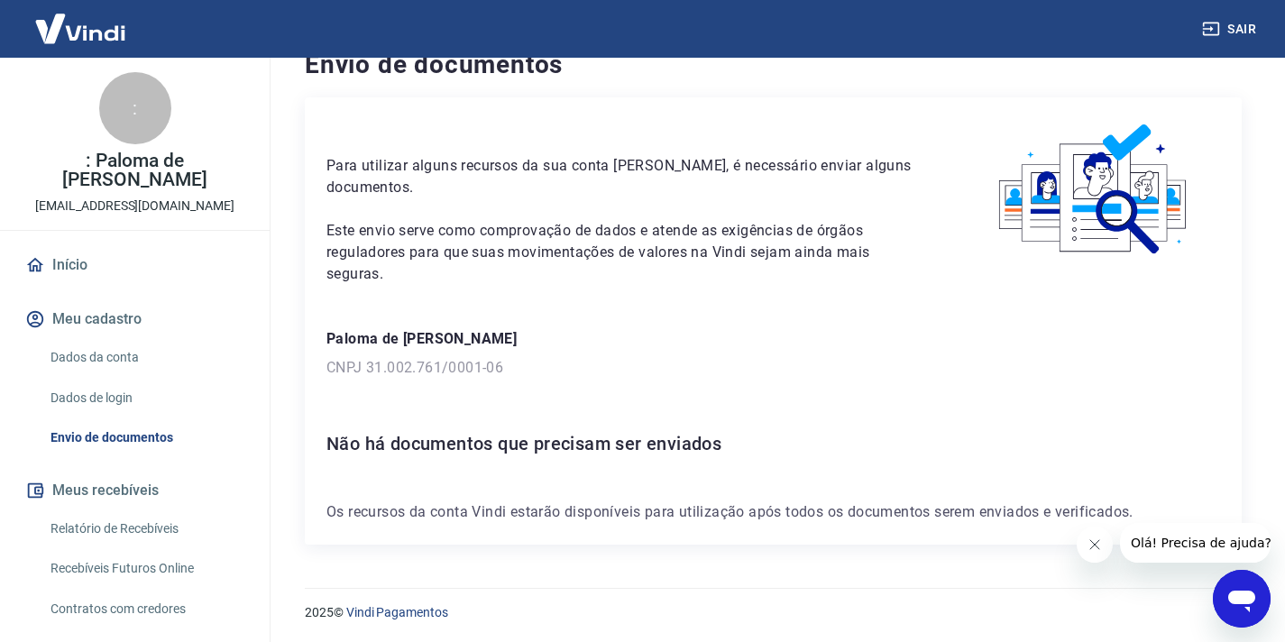
scroll to position [34, 0]
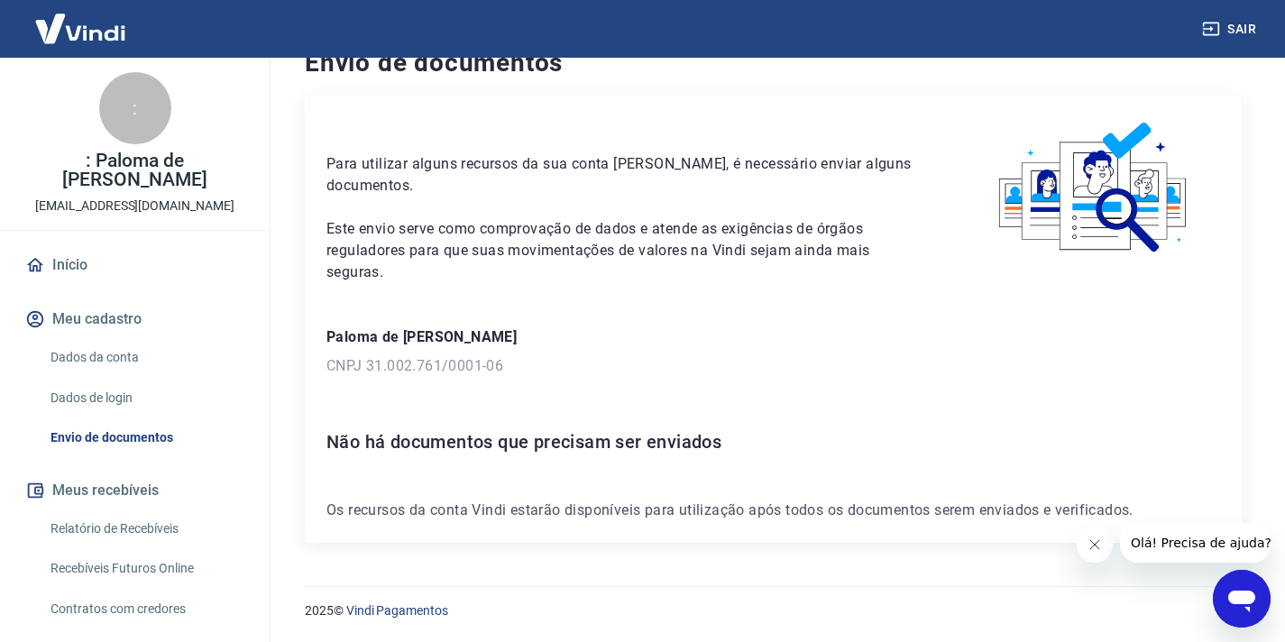
click at [149, 511] on link "Relatório de Recebíveis" at bounding box center [145, 529] width 205 height 37
